Goal: Information Seeking & Learning: Learn about a topic

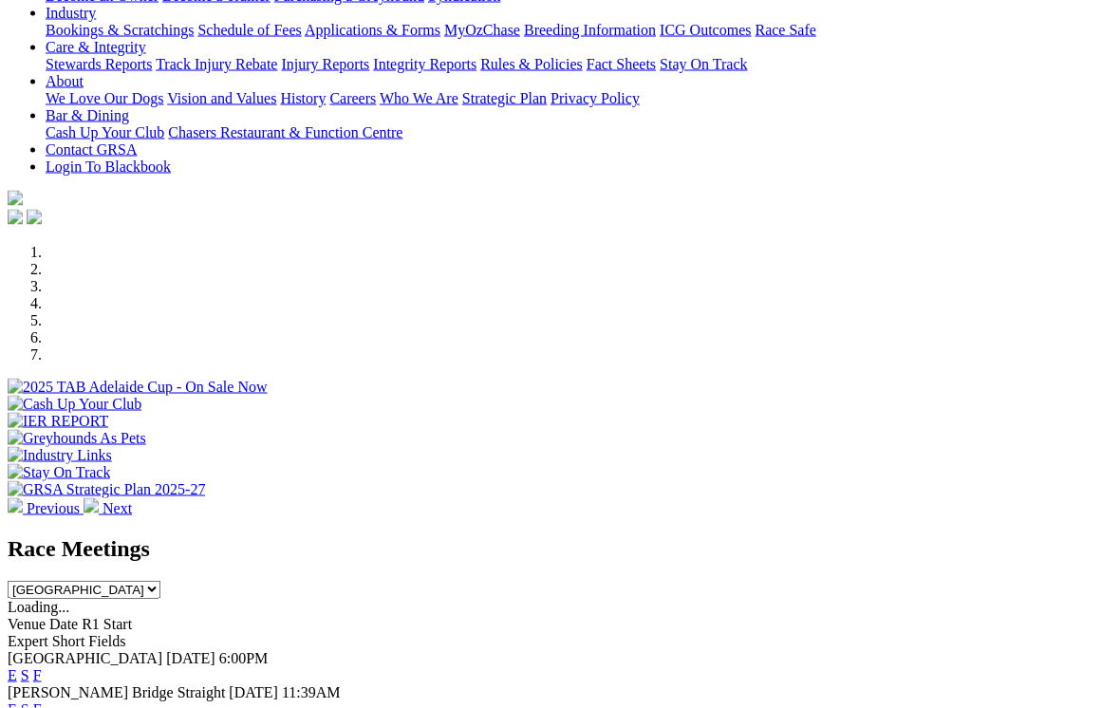
scroll to position [356, 0]
click at [17, 667] on link "E" at bounding box center [12, 675] width 9 height 16
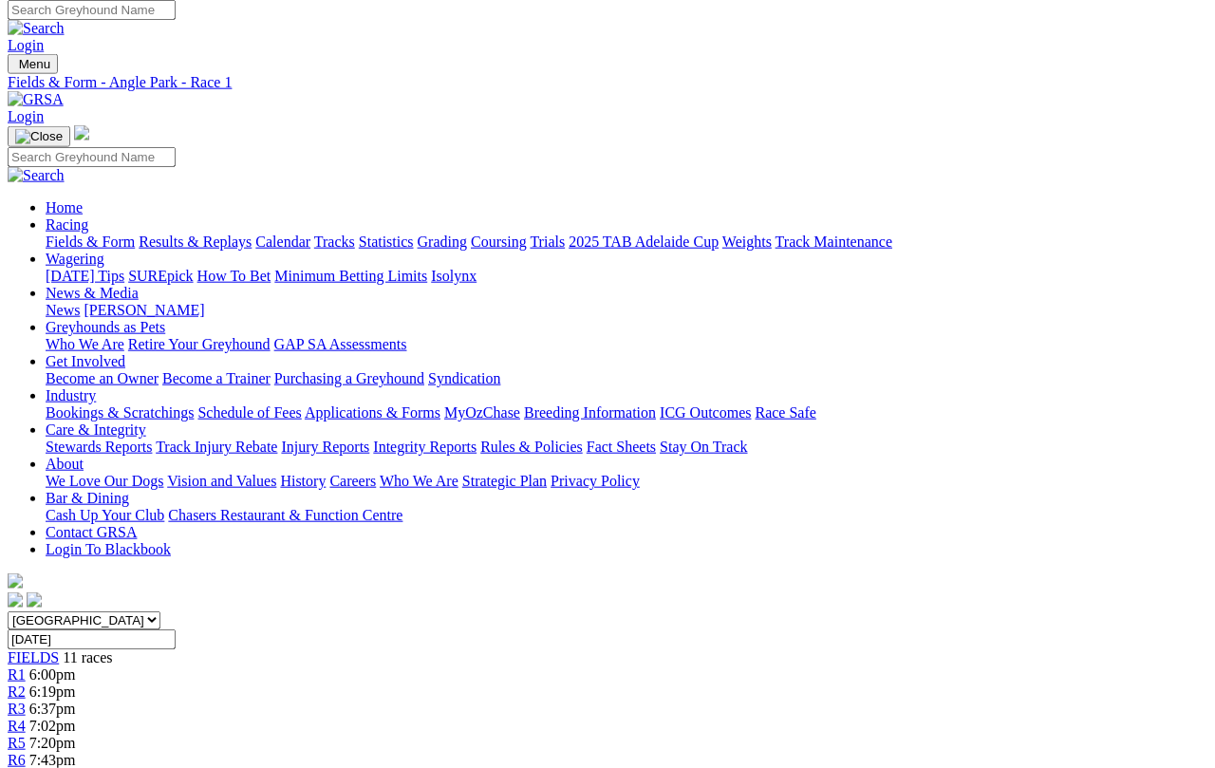
scroll to position [9, 0]
click at [26, 699] on span "R3" at bounding box center [17, 707] width 18 height 16
click at [160, 610] on select "South Australia New South Wales Northern Territory Queensland Tasmania Victoria…" at bounding box center [84, 619] width 153 height 18
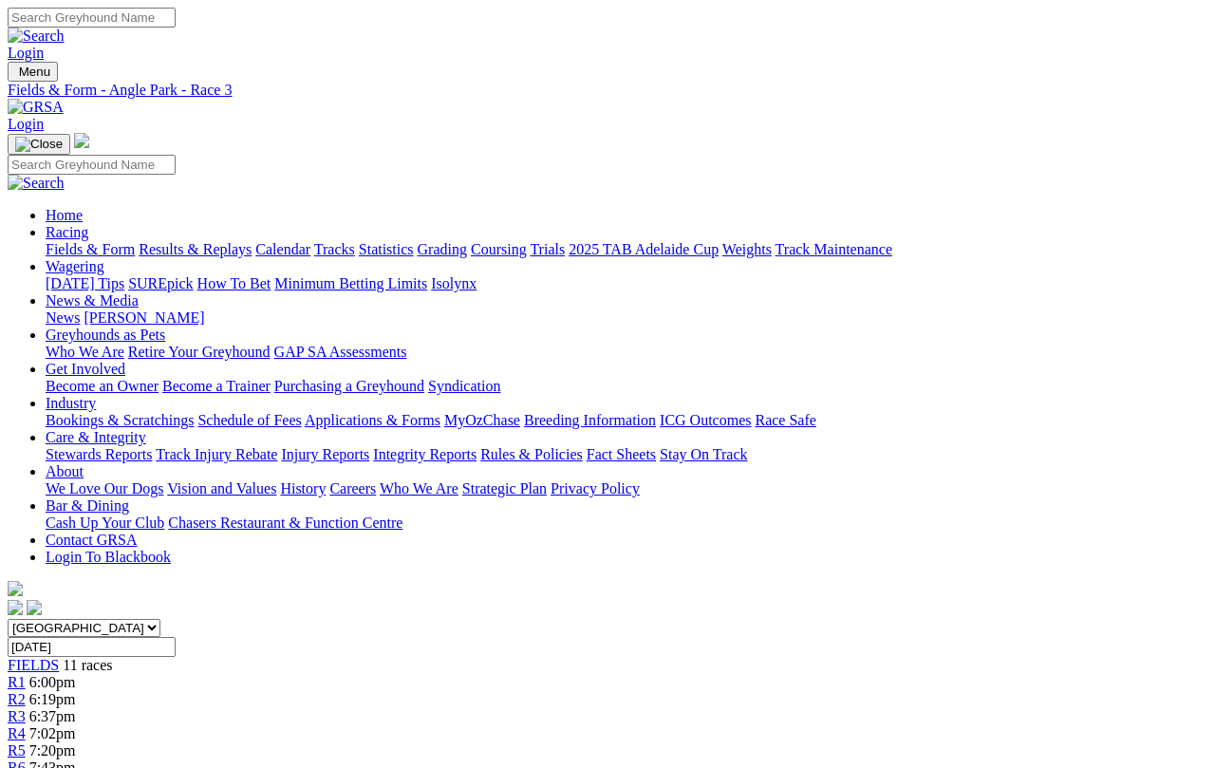
scroll to position [7, 0]
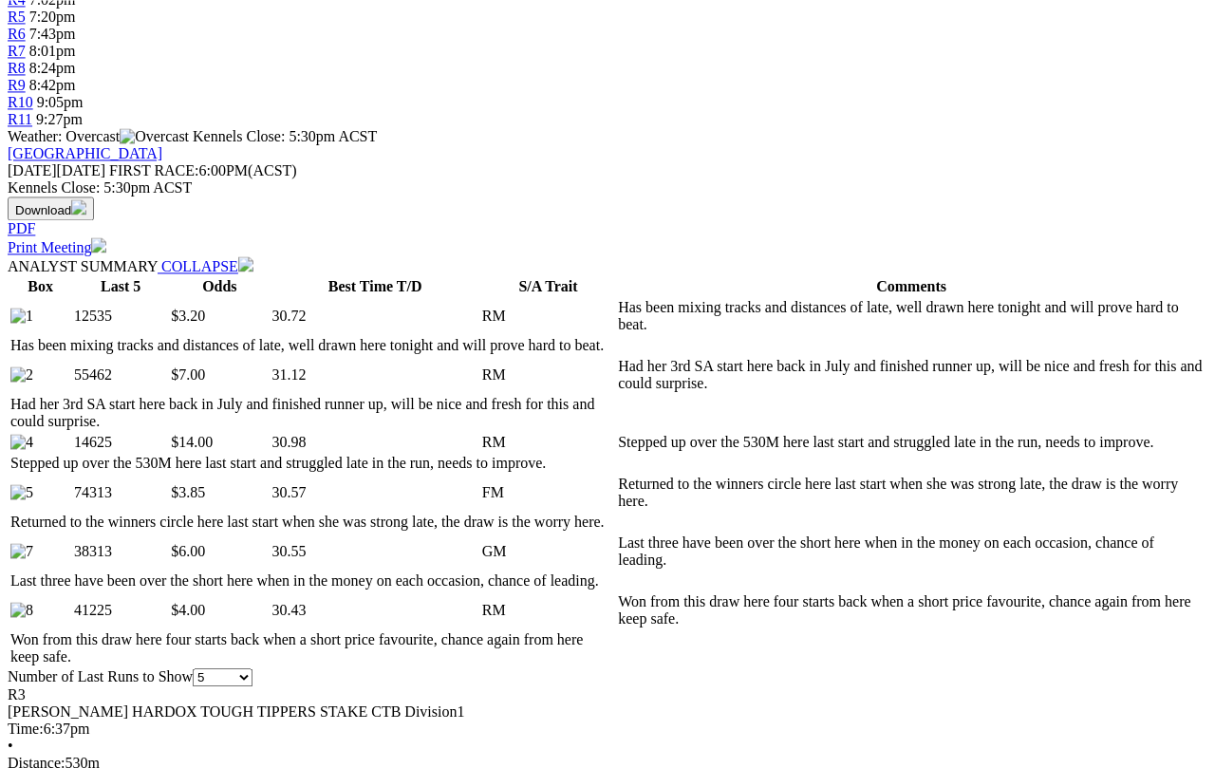
select select "all"
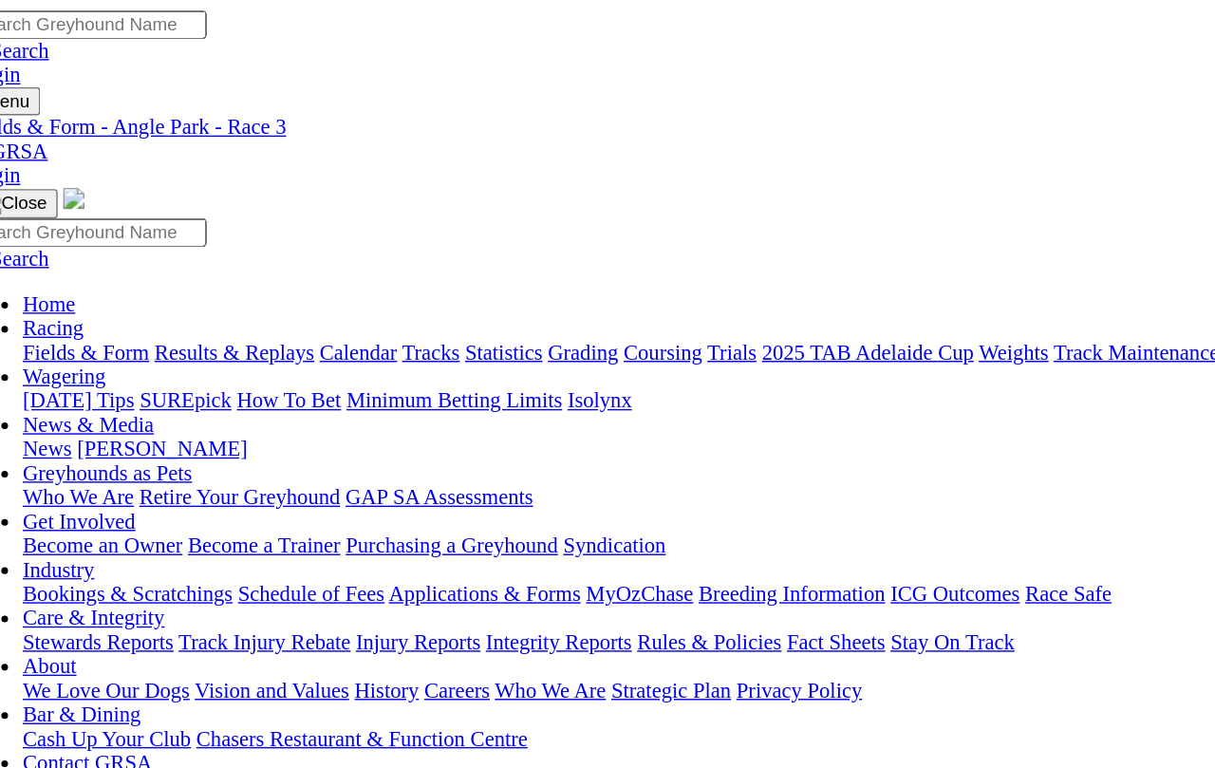
click at [26, 725] on span "R4" at bounding box center [17, 733] width 18 height 16
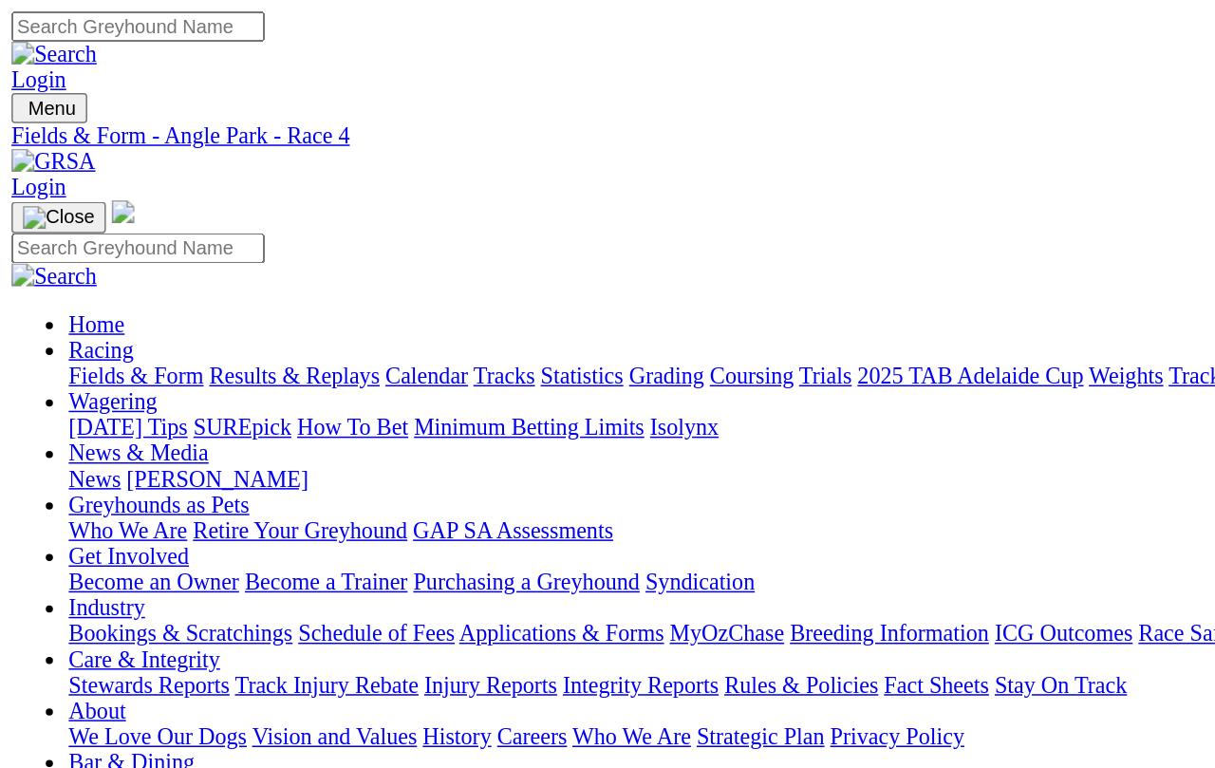
click at [26, 742] on span "R5" at bounding box center [17, 750] width 18 height 16
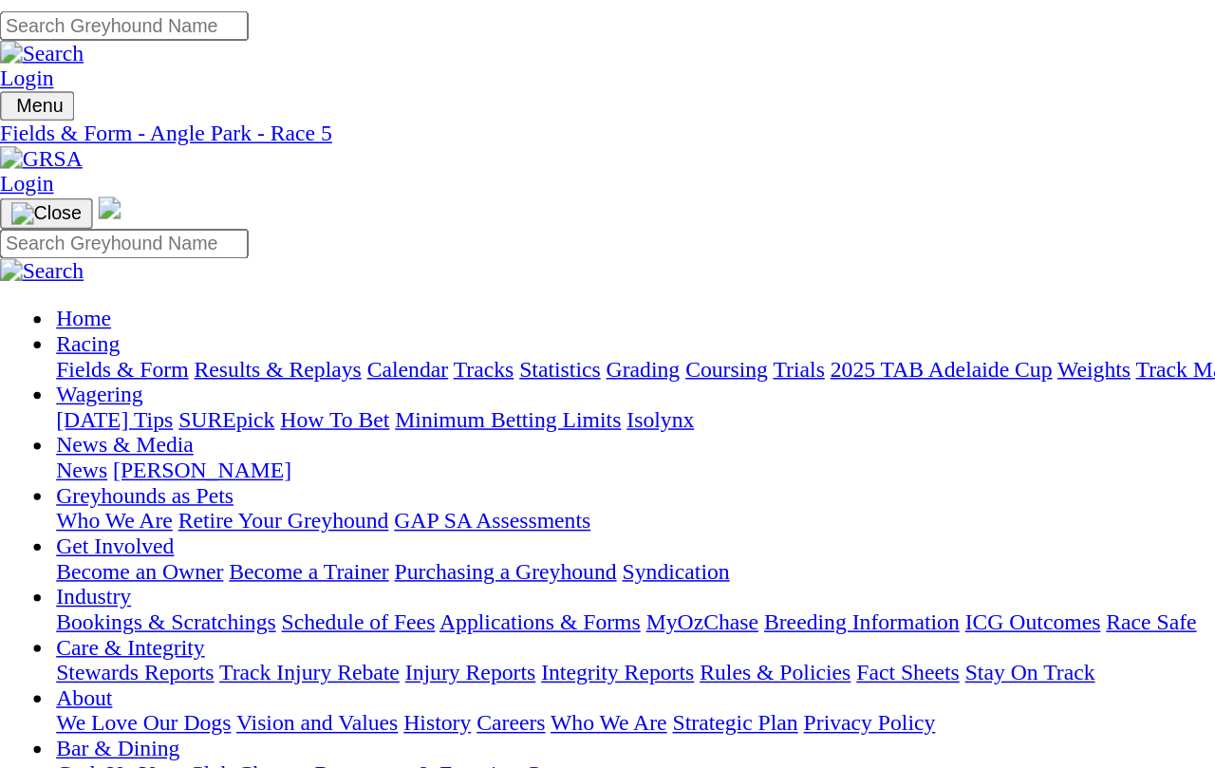
click at [26, 707] on span "R6" at bounding box center [17, 767] width 18 height 16
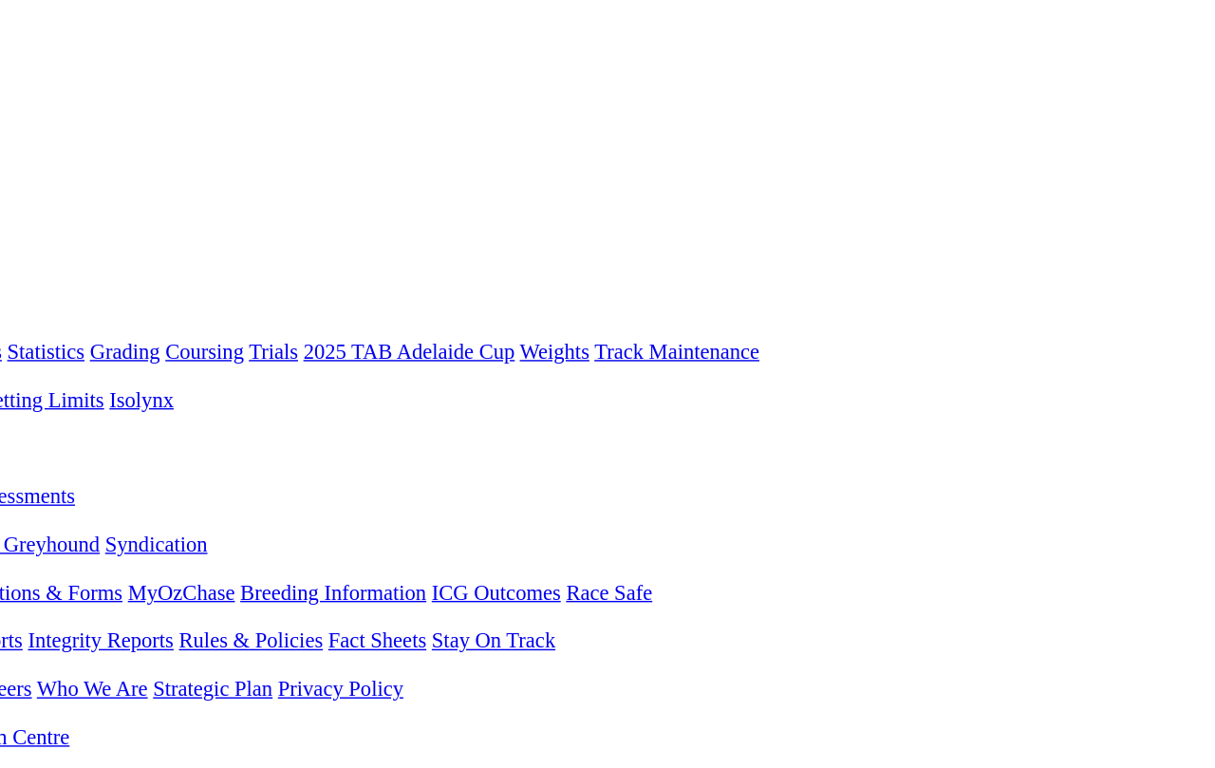
scroll to position [0, 303]
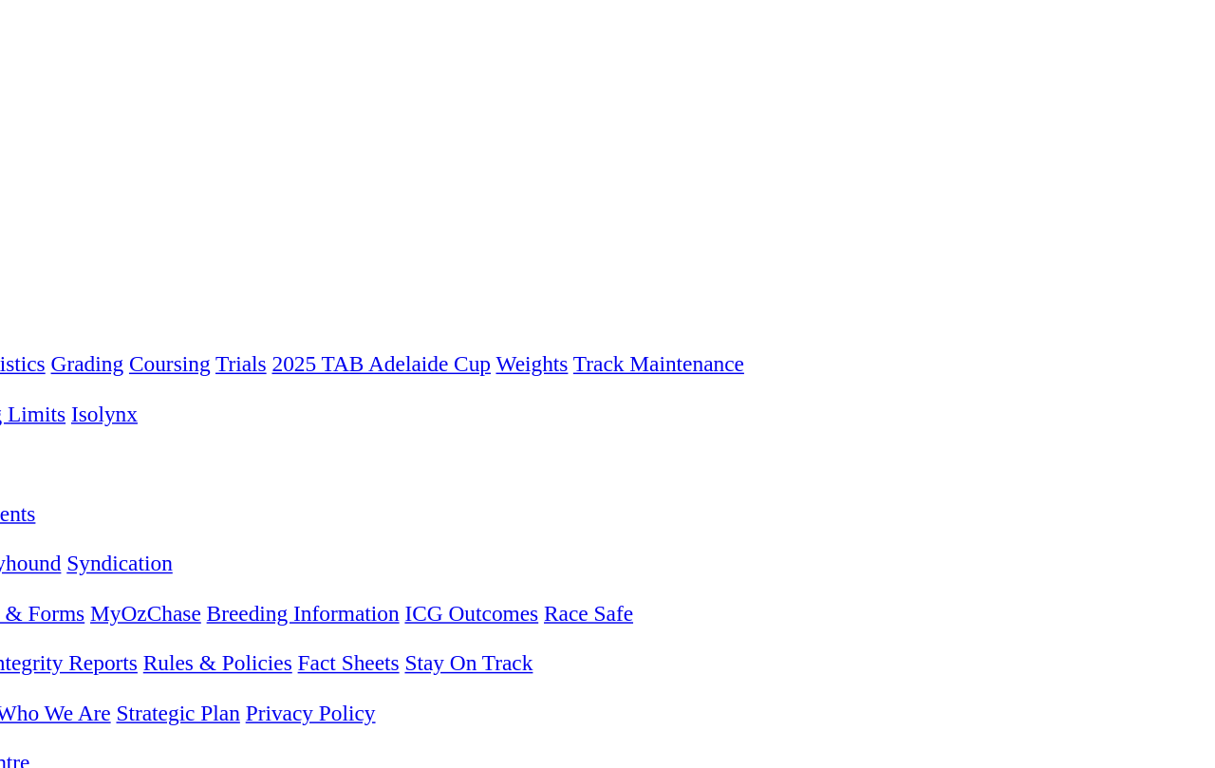
scroll to position [0, 303]
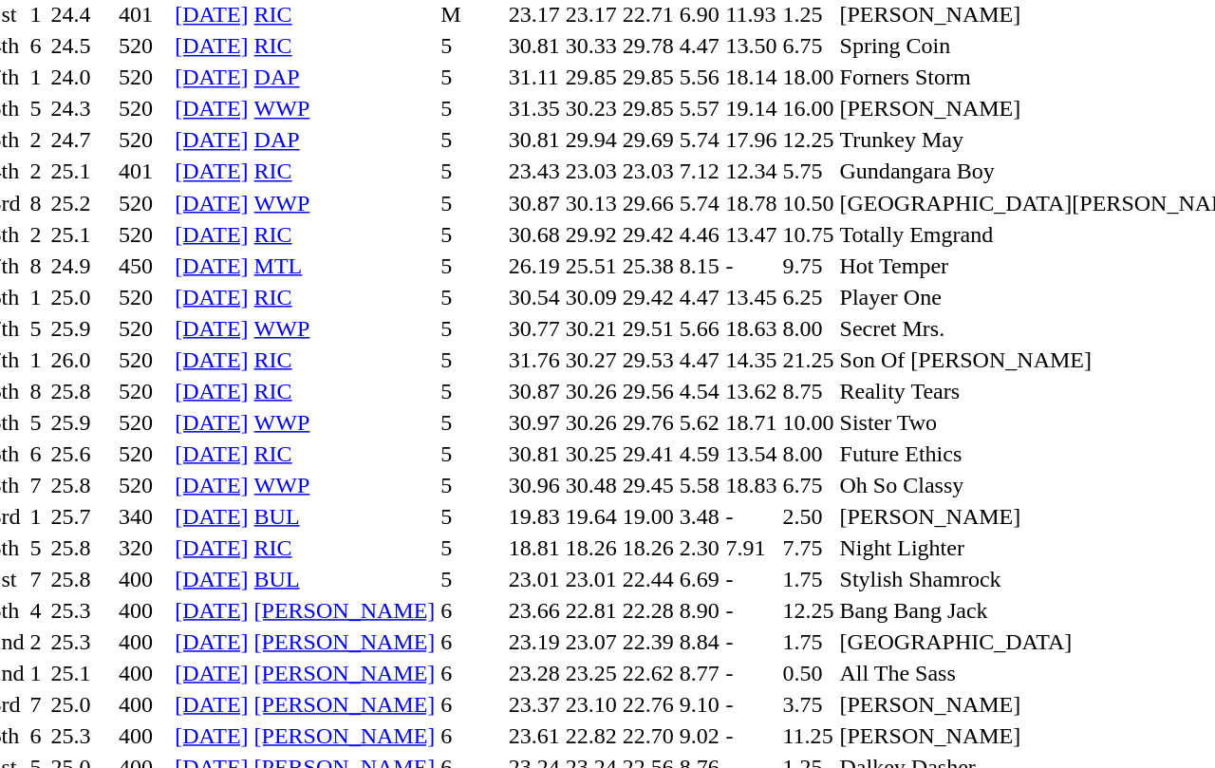
scroll to position [4333, 0]
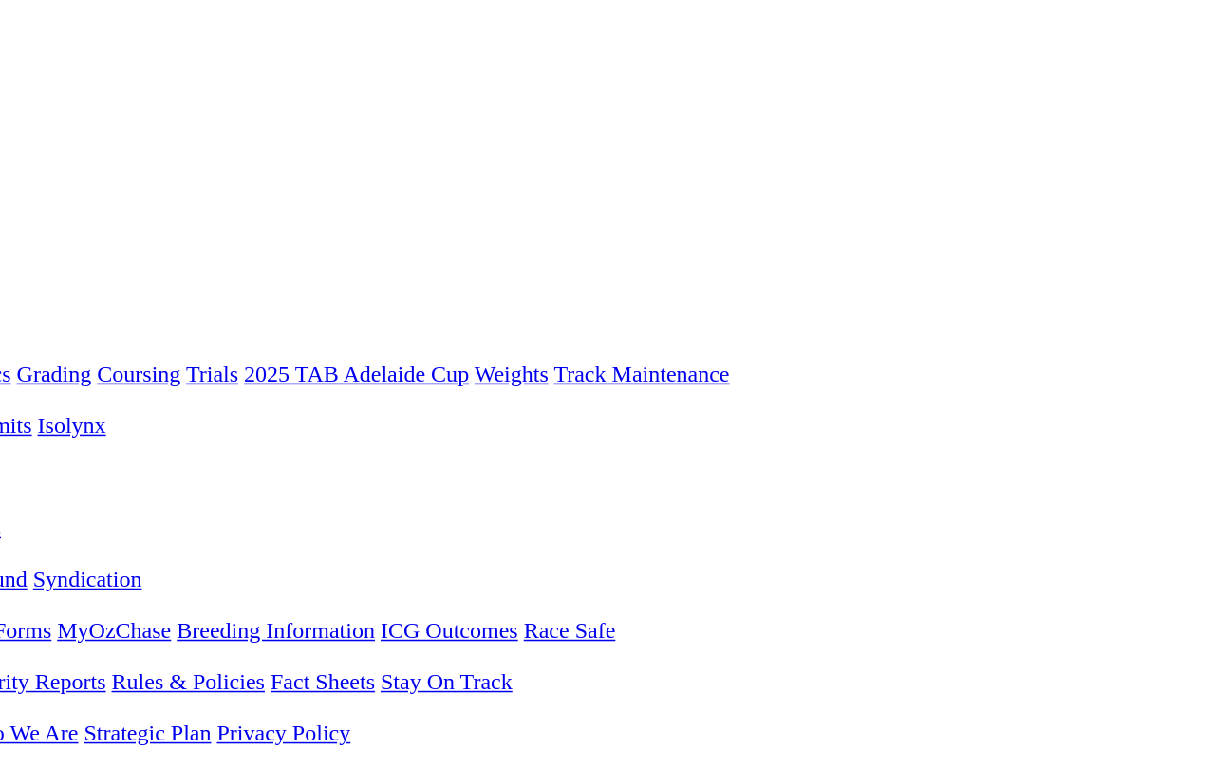
scroll to position [0, 303]
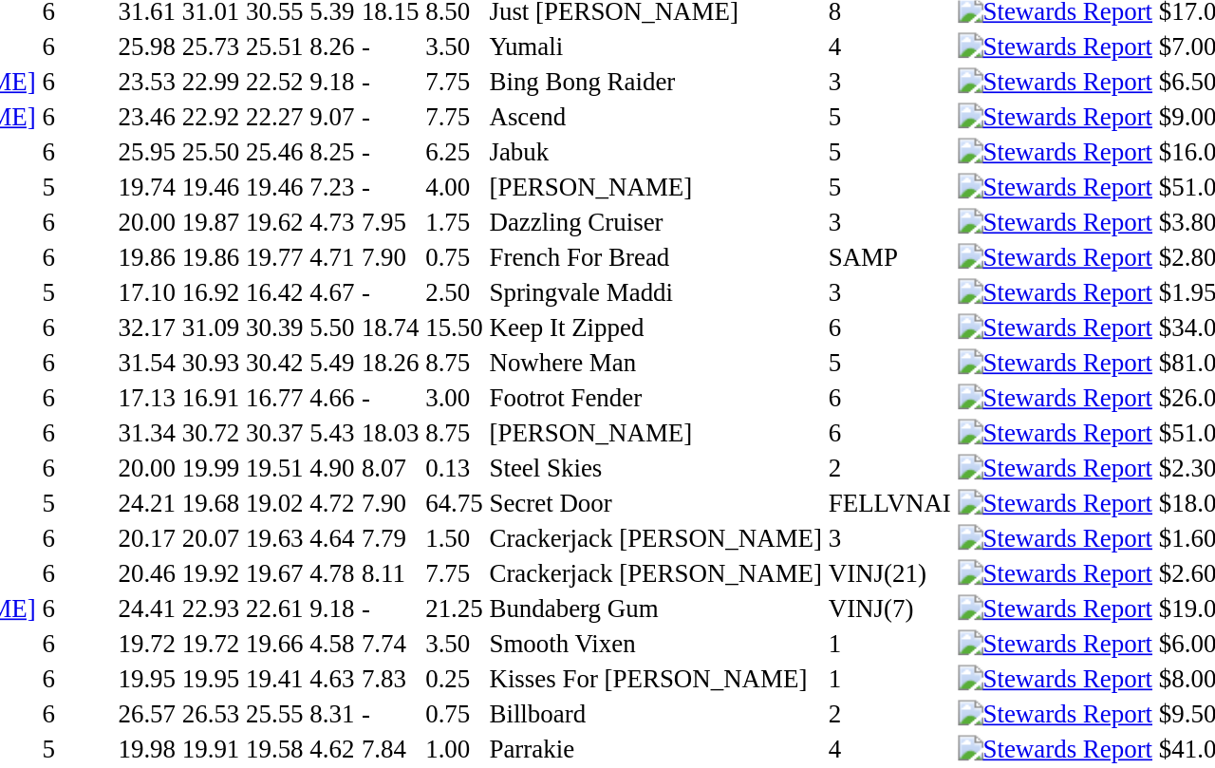
scroll to position [5939, 0]
